Goal: Contribute content

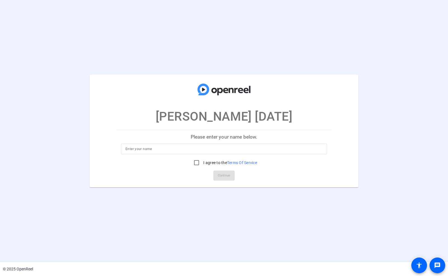
click at [227, 149] on input at bounding box center [224, 148] width 197 height 7
type input "OpenReel"
click at [196, 160] on input "I agree to the Terms Of Service" at bounding box center [196, 162] width 11 height 11
checkbox input "true"
click at [223, 176] on span "Continue" at bounding box center [224, 175] width 12 height 8
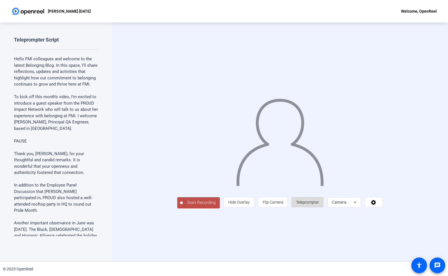
click at [319, 204] on span "Teleprompter" at bounding box center [307, 202] width 23 height 4
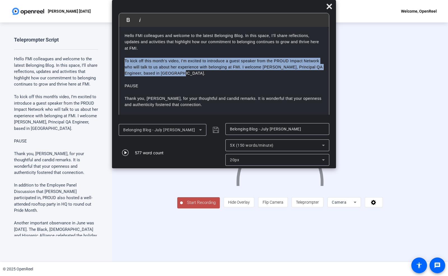
drag, startPoint x: 173, startPoint y: 76, endPoint x: 112, endPoint y: 59, distance: 63.4
click at [112, 59] on body "Accessibility Screen-Reader Guide, Feedback, and Issue Reporting | New window […" at bounding box center [224, 138] width 448 height 276
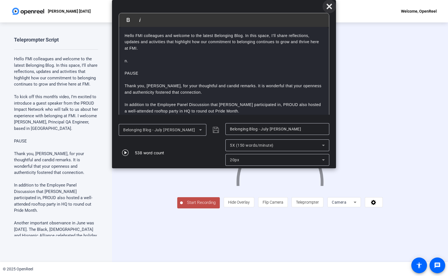
click at [331, 9] on icon at bounding box center [329, 6] width 7 height 7
